Goal: Task Accomplishment & Management: Use online tool/utility

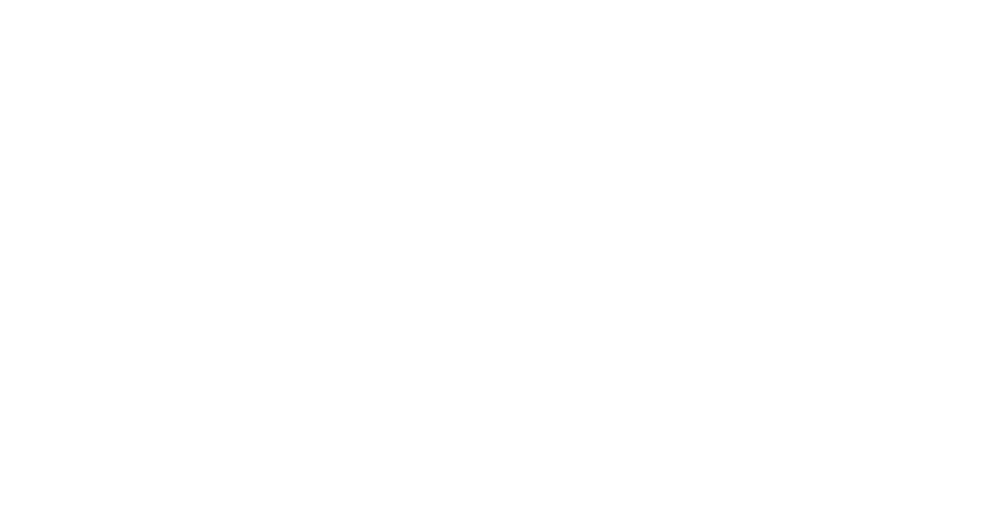
select select "Song"
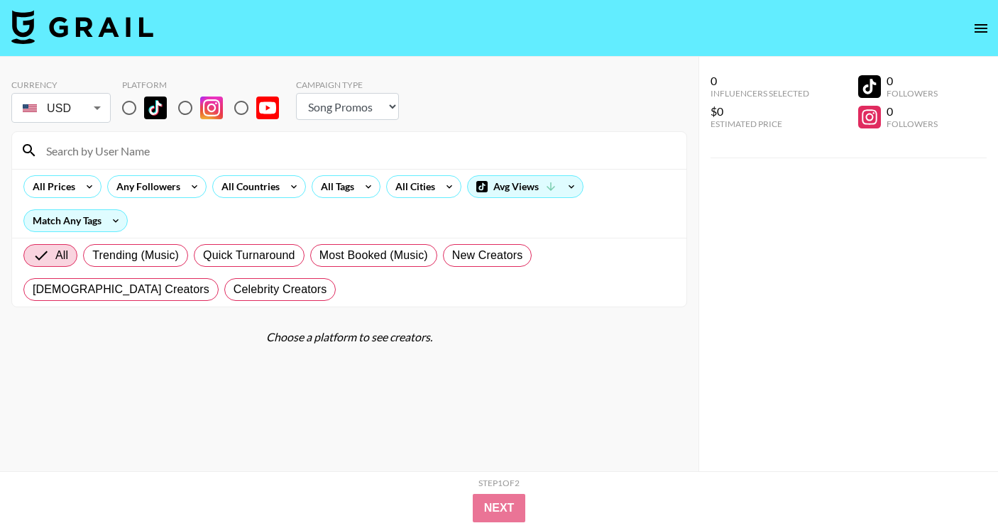
click at [131, 109] on input "radio" at bounding box center [129, 108] width 30 height 30
radio input "true"
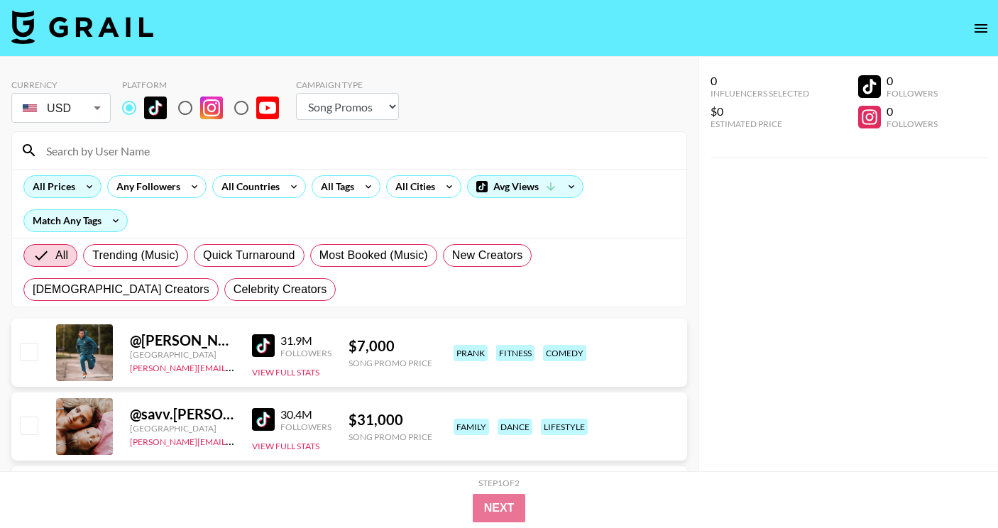
click at [91, 180] on icon at bounding box center [89, 186] width 23 height 21
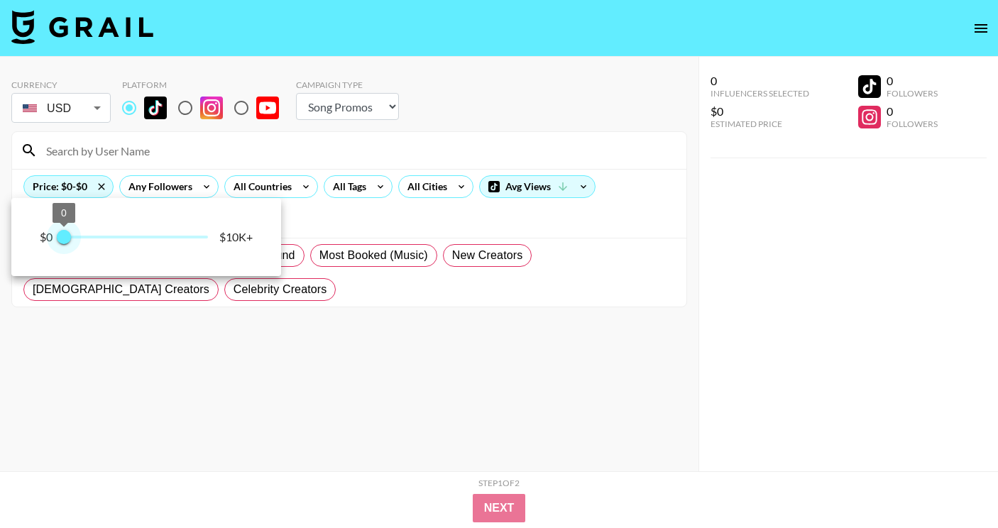
type input "250"
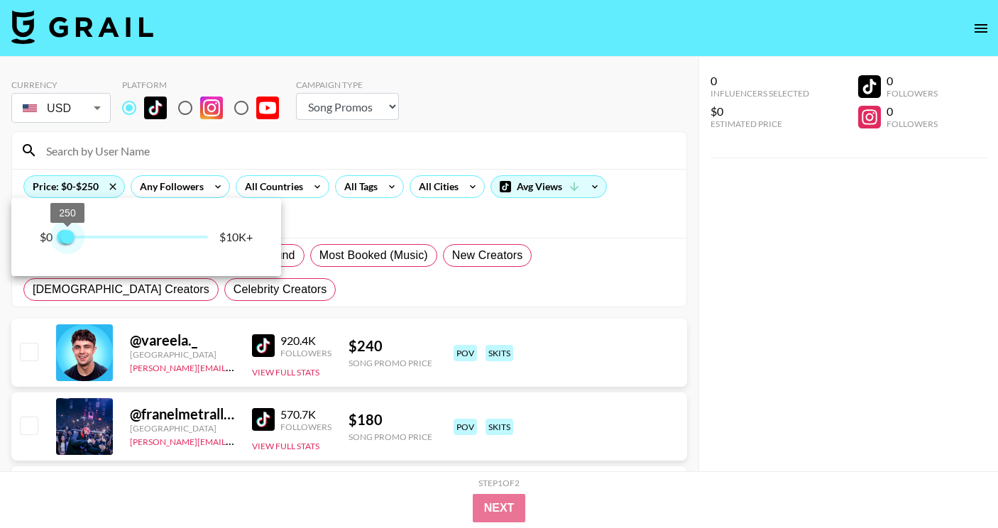
drag, startPoint x: 168, startPoint y: 237, endPoint x: 68, endPoint y: 240, distance: 99.4
click at [68, 240] on span "250" at bounding box center [67, 237] width 14 height 14
click at [442, 194] on div at bounding box center [499, 264] width 998 height 528
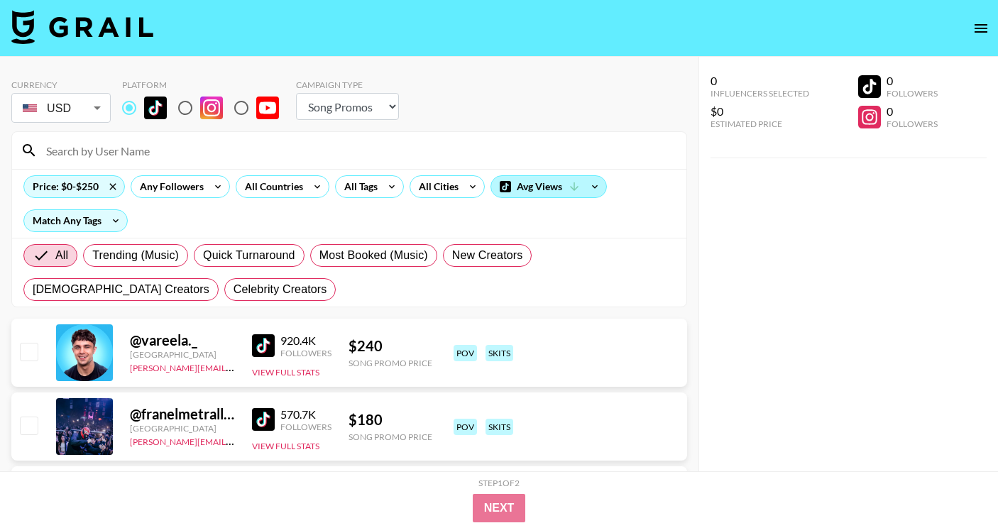
click at [522, 195] on div "Avg Views" at bounding box center [548, 186] width 115 height 21
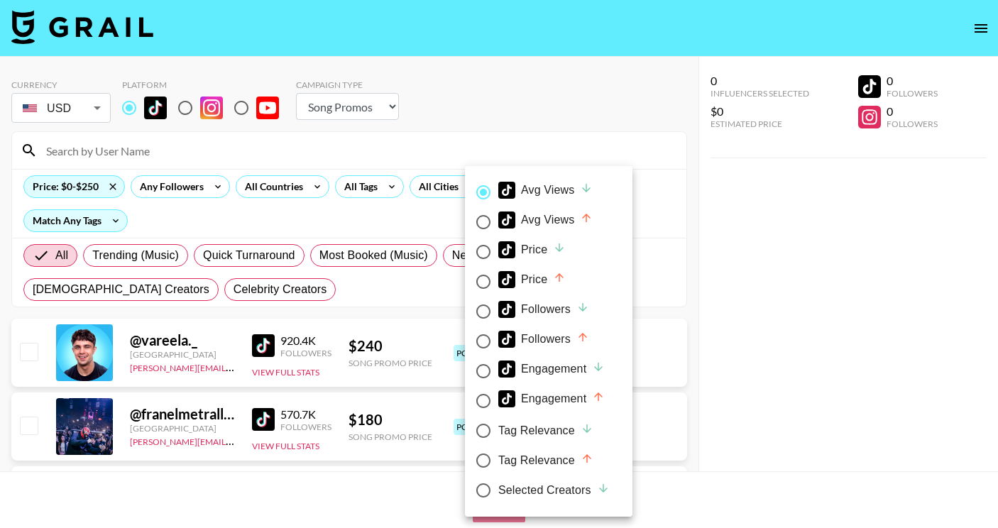
click at [546, 274] on div "Price" at bounding box center [531, 279] width 67 height 17
click at [498, 274] on input "Price" at bounding box center [484, 282] width 30 height 30
radio input "true"
radio input "false"
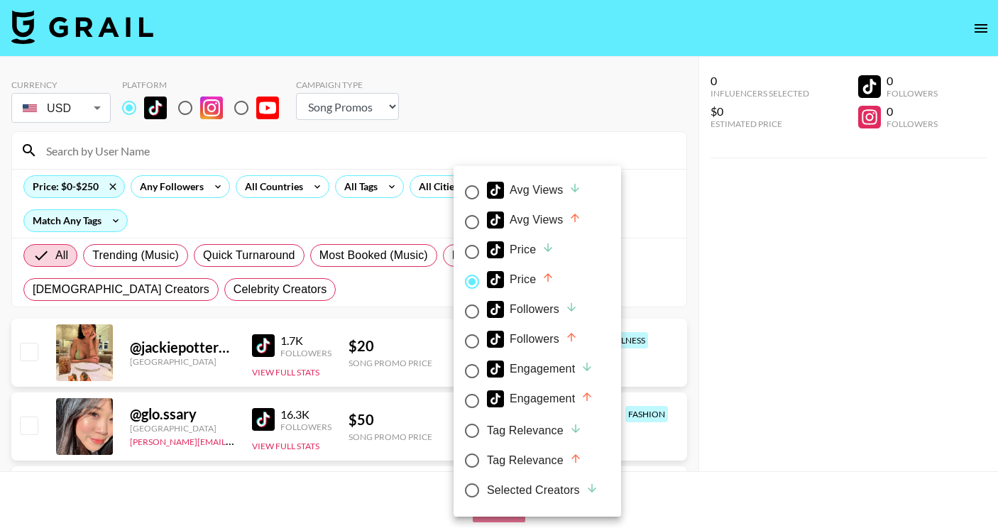
click at [764, 348] on div at bounding box center [499, 264] width 998 height 528
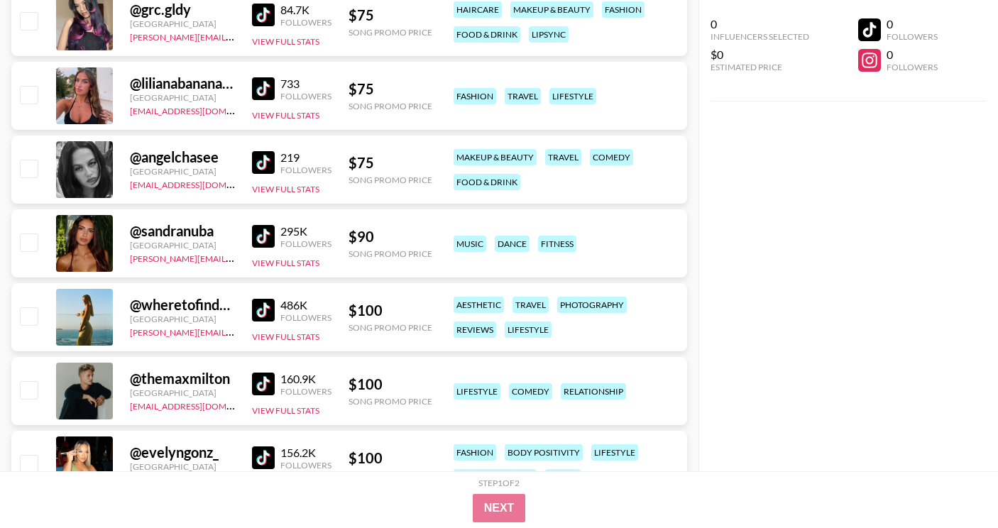
scroll to position [711, 0]
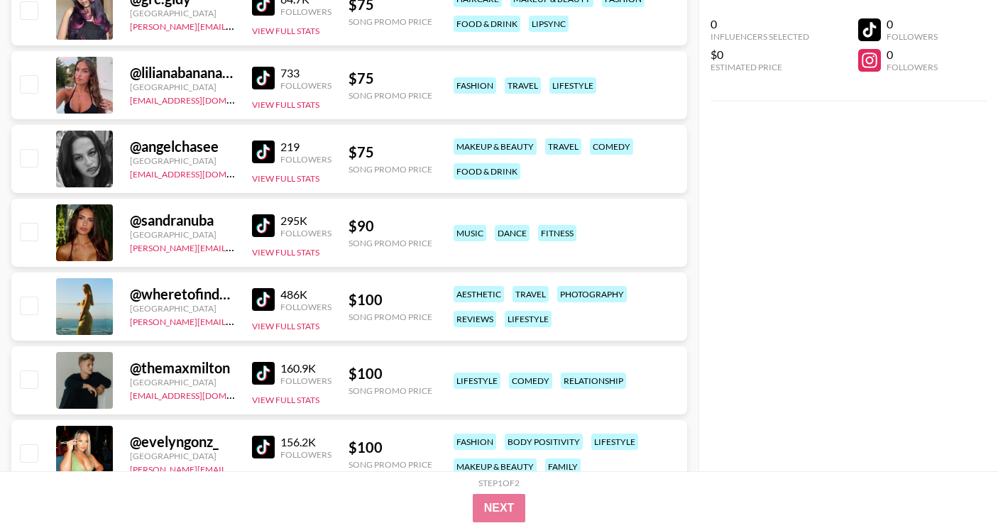
click at [268, 369] on img at bounding box center [263, 373] width 23 height 23
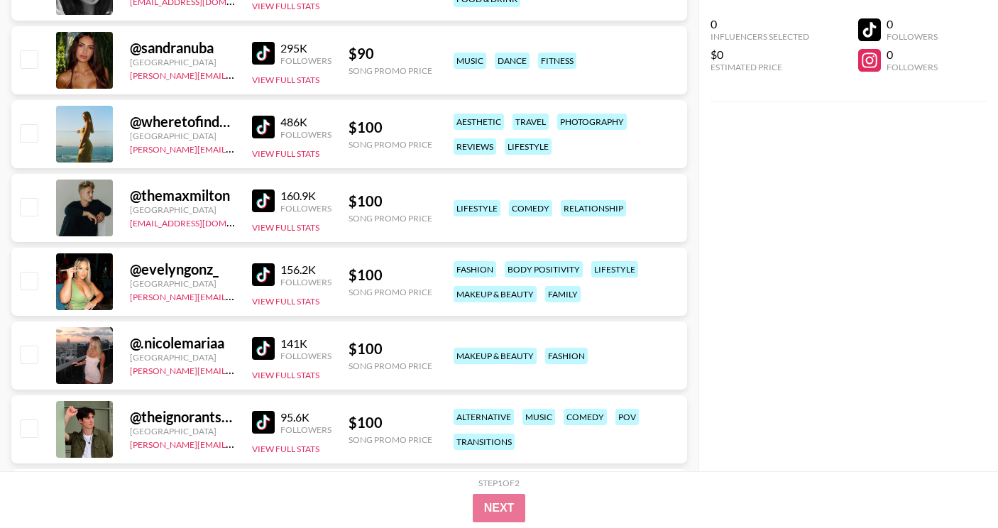
scroll to position [948, 0]
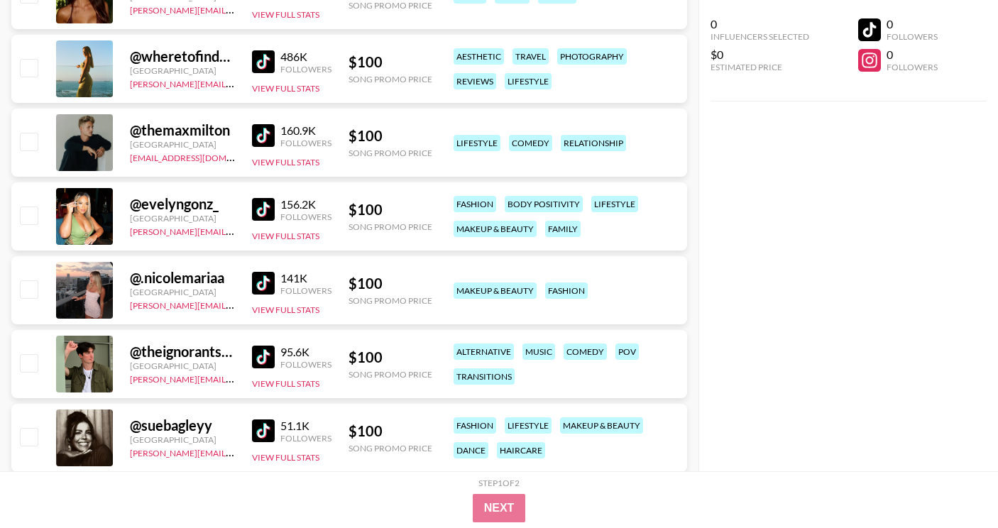
click at [291, 356] on div "95.6K" at bounding box center [305, 352] width 51 height 14
click at [274, 356] on img at bounding box center [263, 357] width 23 height 23
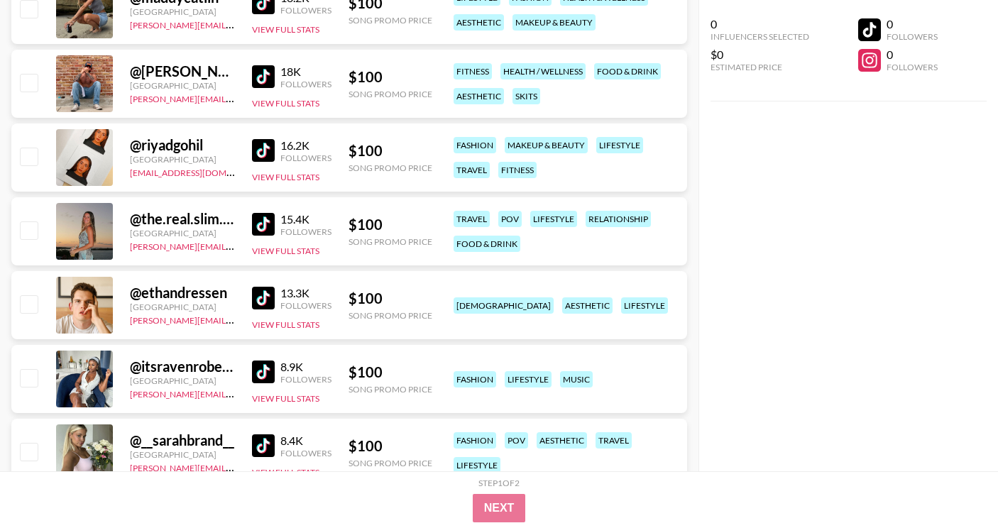
scroll to position [1832, 0]
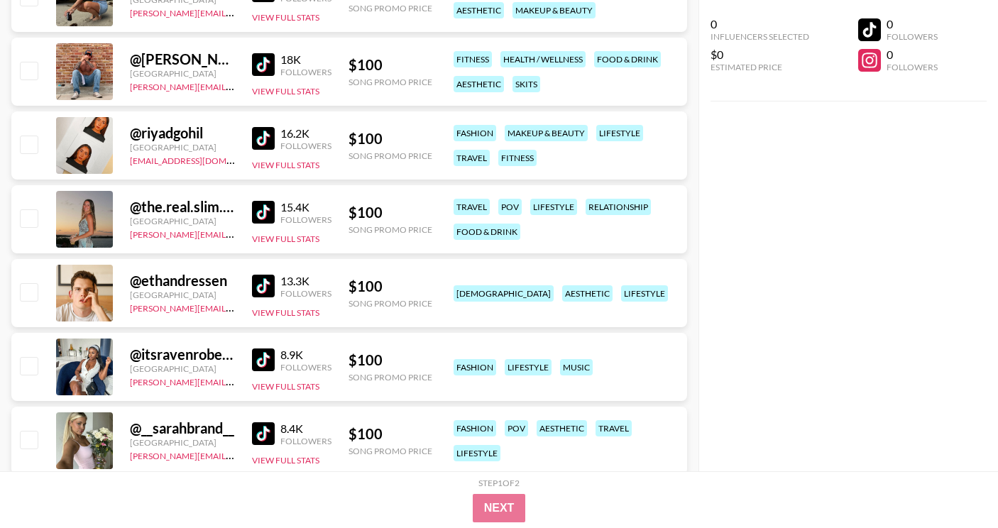
click at [267, 283] on img at bounding box center [263, 286] width 23 height 23
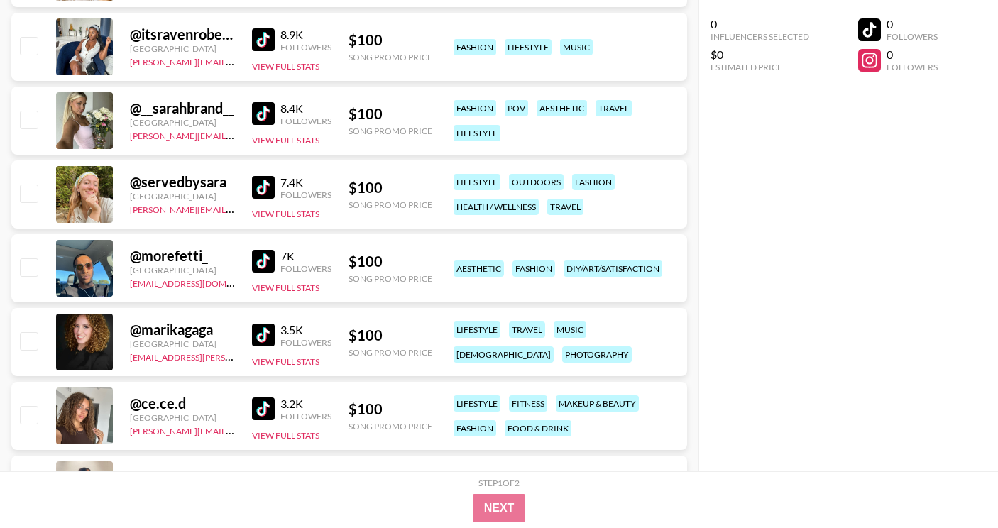
scroll to position [2155, 0]
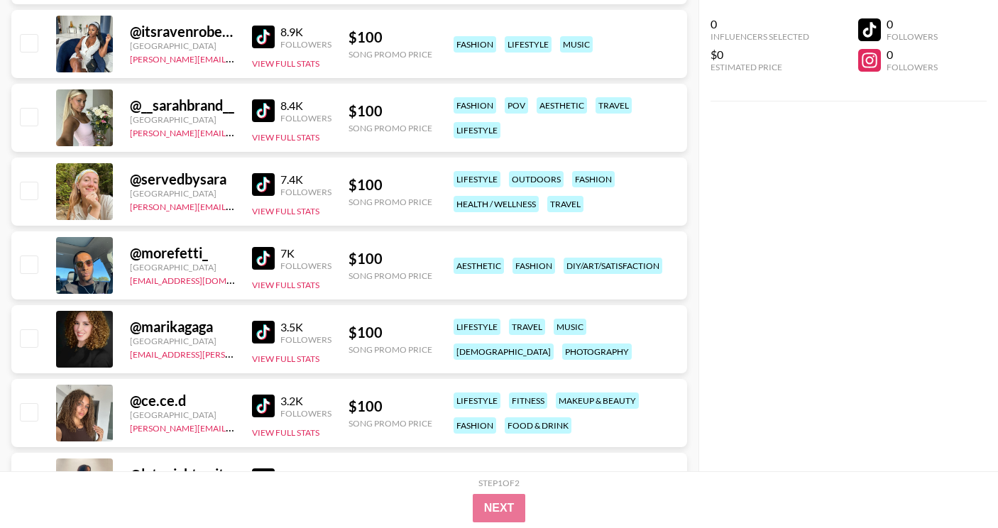
click at [254, 256] on img at bounding box center [263, 258] width 23 height 23
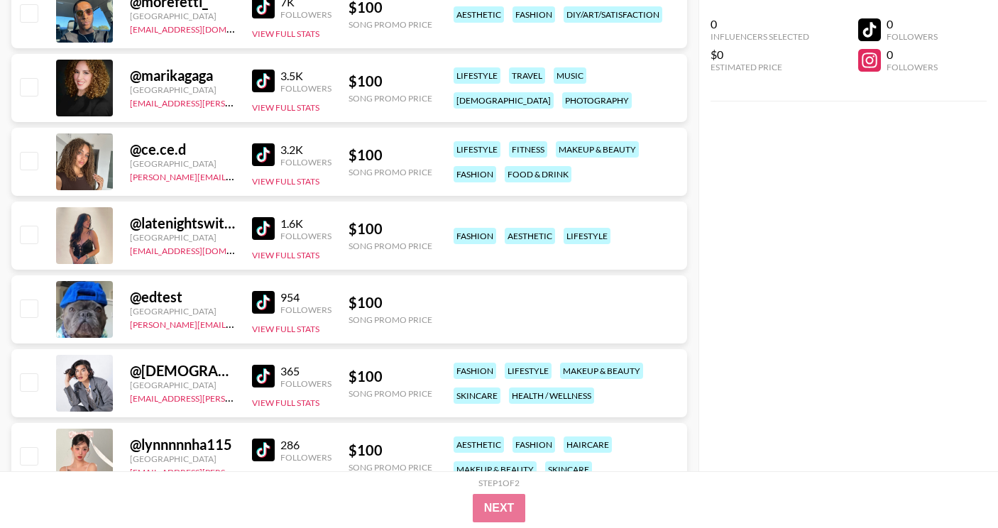
scroll to position [2408, 0]
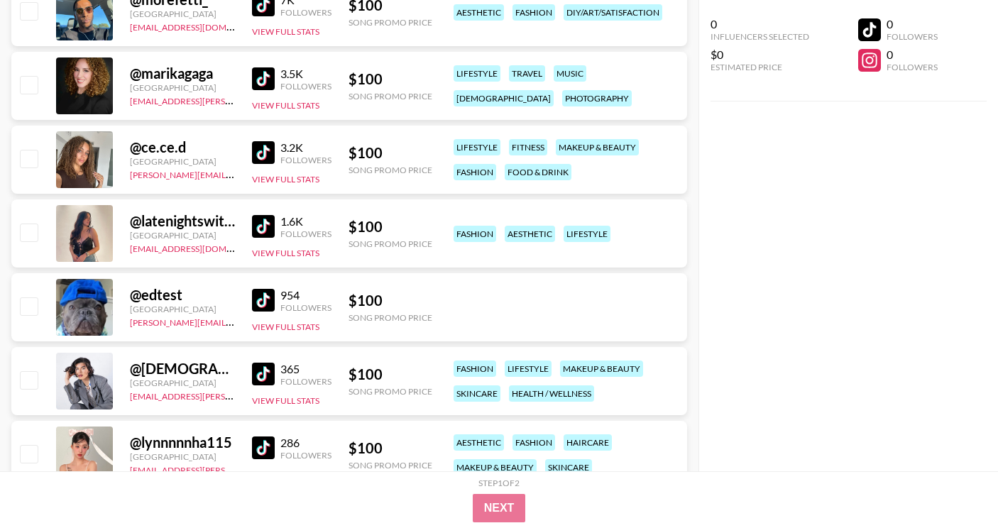
click at [260, 308] on img at bounding box center [263, 300] width 23 height 23
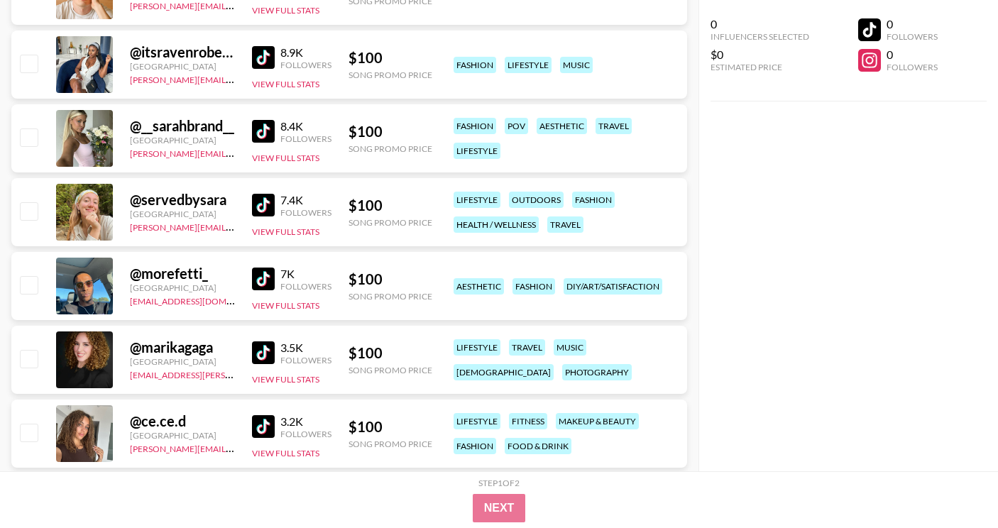
scroll to position [2128, 0]
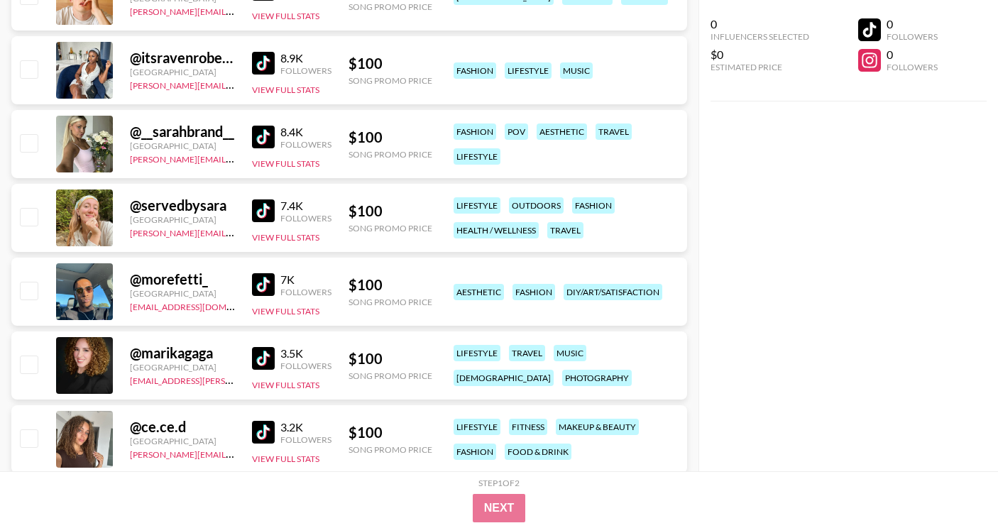
click at [261, 284] on img at bounding box center [263, 284] width 23 height 23
